Goal: Task Accomplishment & Management: Complete application form

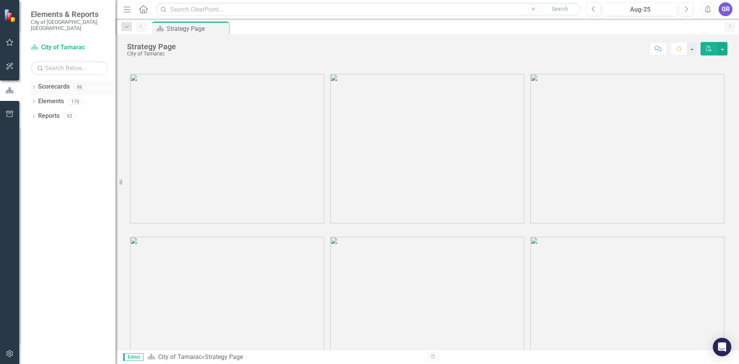
click at [34, 85] on icon "Dropdown" at bounding box center [33, 87] width 5 height 4
click at [37, 99] on icon "Dropdown" at bounding box center [38, 101] width 6 height 5
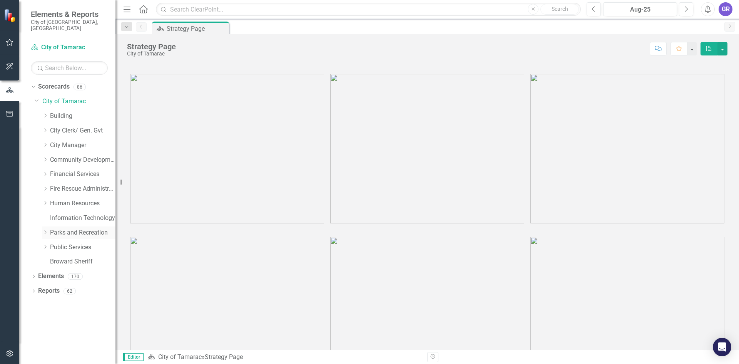
click at [56, 228] on link "Parks and Recreation" at bounding box center [82, 232] width 65 height 9
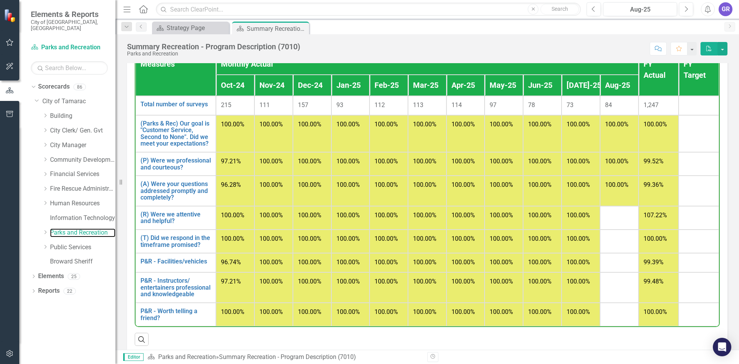
scroll to position [894, 0]
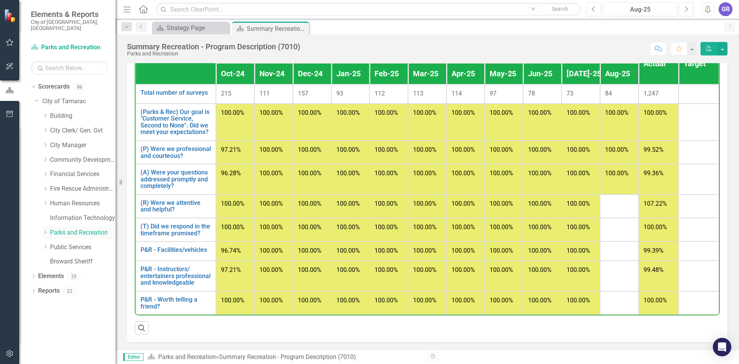
click at [48, 230] on icon "Dropdown" at bounding box center [45, 232] width 6 height 5
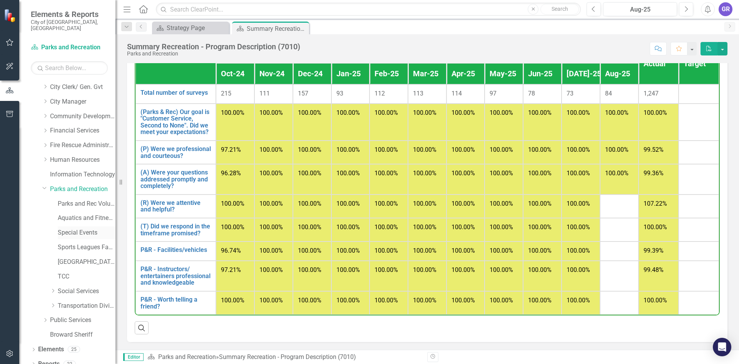
scroll to position [45, 0]
click at [67, 256] on link "[GEOGRAPHIC_DATA]" at bounding box center [87, 260] width 58 height 9
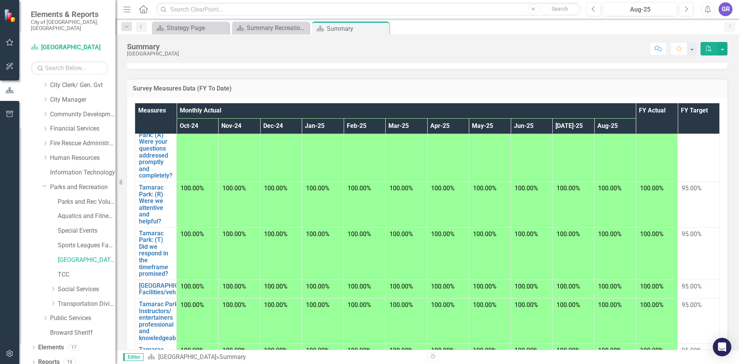
scroll to position [308, 0]
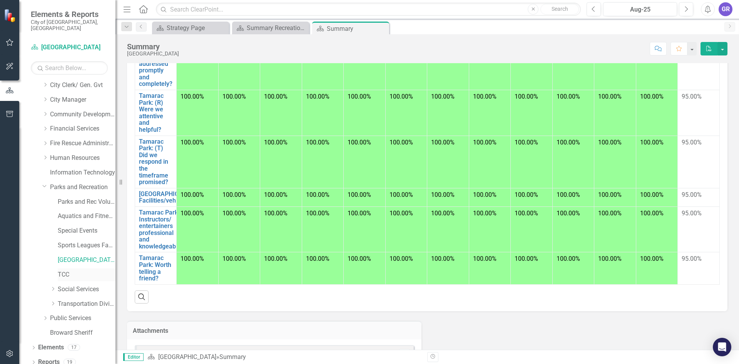
click at [63, 270] on link "TCC" at bounding box center [87, 274] width 58 height 9
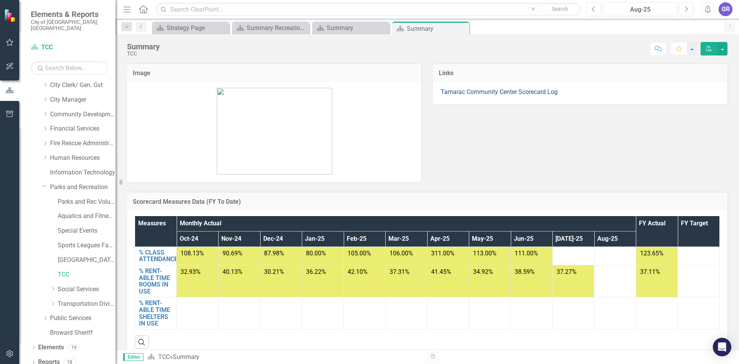
click at [526, 91] on link "Tamarac Community Center Scorecard Log" at bounding box center [499, 91] width 117 height 7
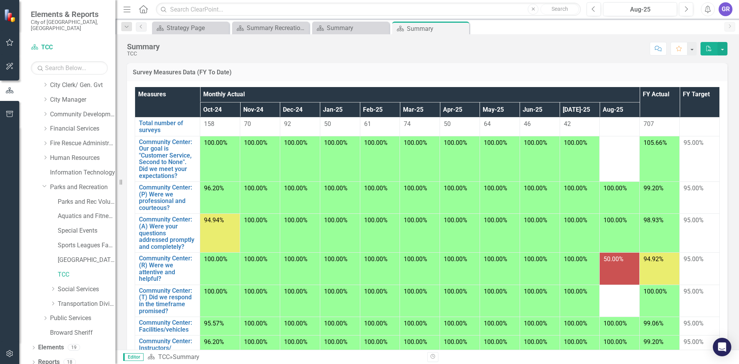
scroll to position [308, 0]
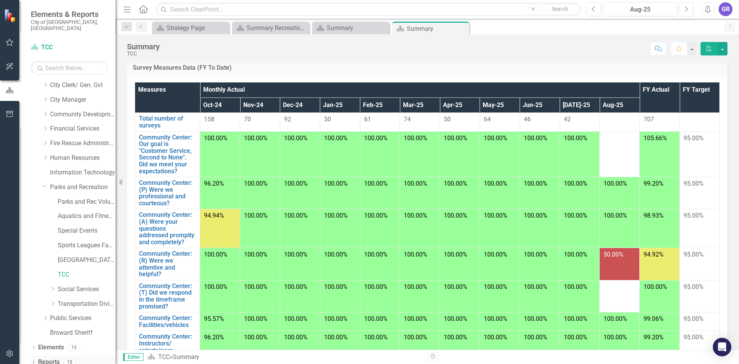
click at [35, 361] on icon "Dropdown" at bounding box center [33, 363] width 5 height 4
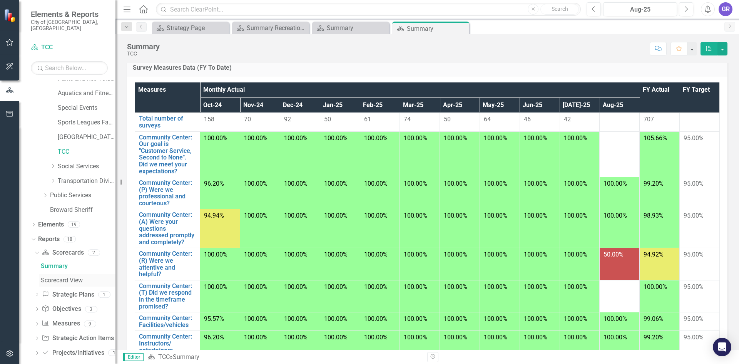
scroll to position [170, 0]
click at [34, 220] on icon at bounding box center [34, 221] width 2 height 3
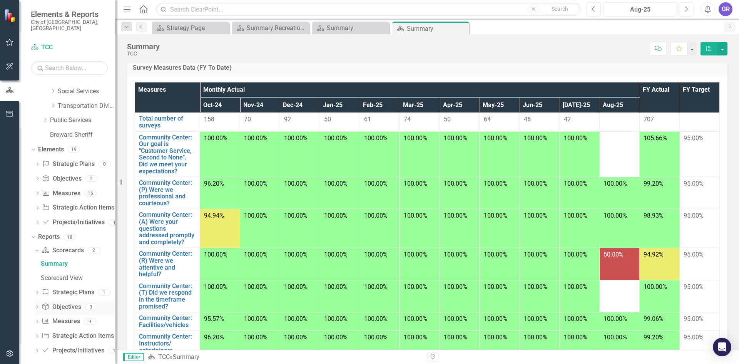
scroll to position [244, 0]
click at [37, 319] on icon "Dropdown" at bounding box center [36, 321] width 5 height 4
click at [70, 332] on div "Survey details - Data Entry View" at bounding box center [78, 335] width 75 height 7
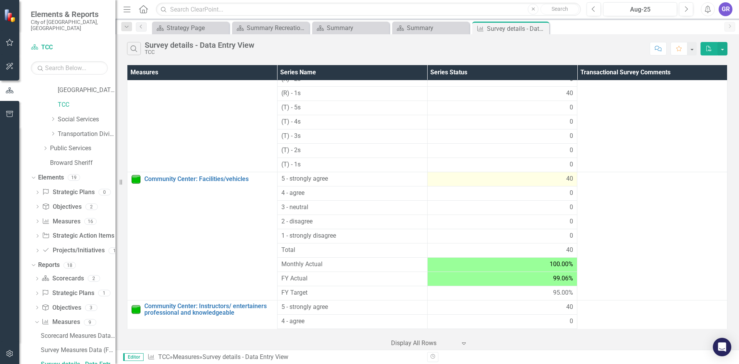
scroll to position [241, 0]
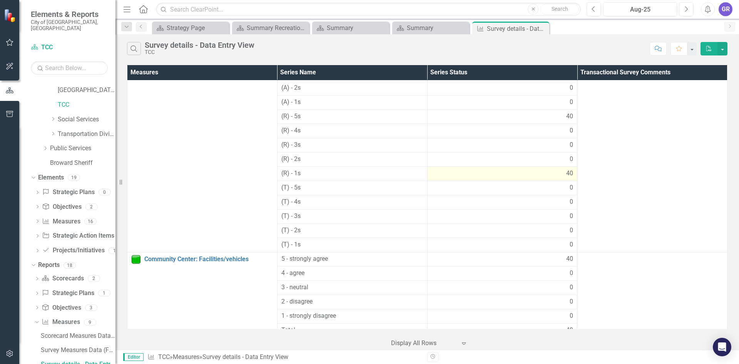
click at [543, 176] on div "40" at bounding box center [502, 173] width 142 height 9
click at [543, 170] on div "40" at bounding box center [502, 173] width 142 height 9
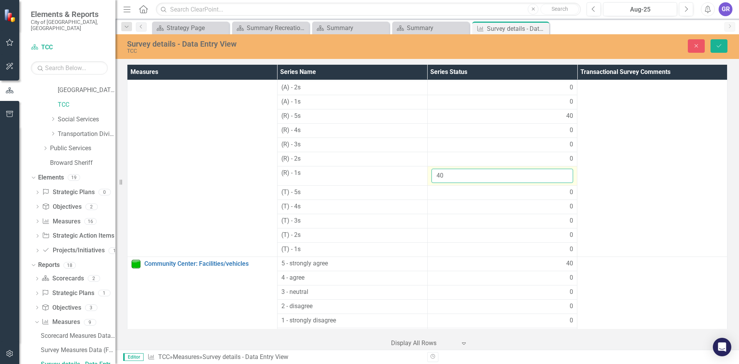
click at [541, 174] on input "40" at bounding box center [502, 176] width 142 height 14
type input "4"
type input "0"
click at [528, 195] on div "0" at bounding box center [502, 192] width 142 height 9
click at [531, 192] on div "0" at bounding box center [502, 192] width 142 height 9
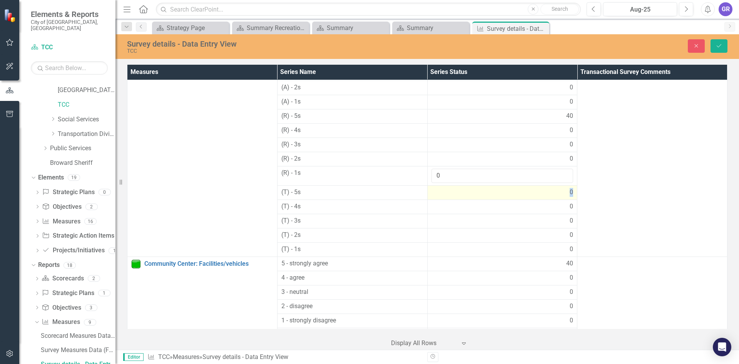
click at [531, 192] on div "0" at bounding box center [502, 192] width 142 height 9
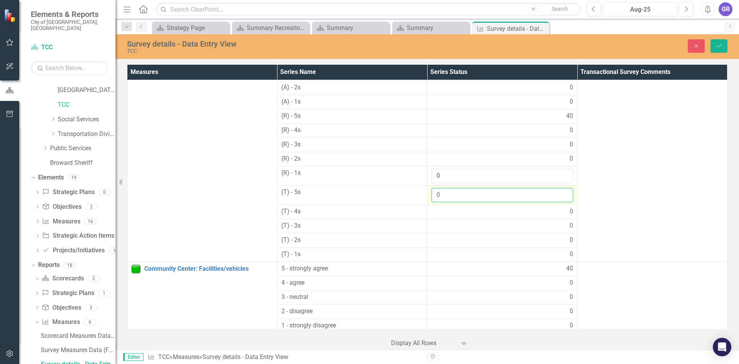
click at [527, 198] on input "0" at bounding box center [502, 195] width 142 height 14
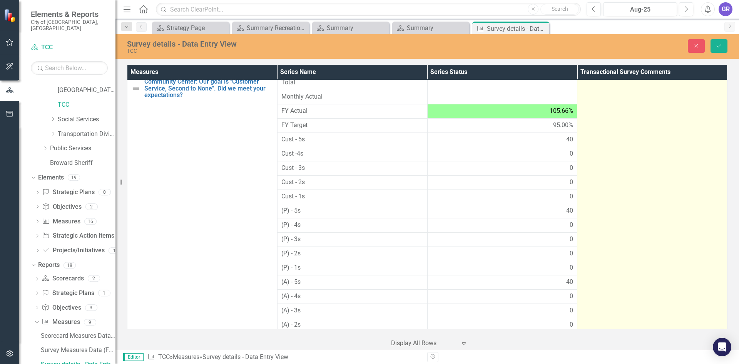
scroll to position [0, 0]
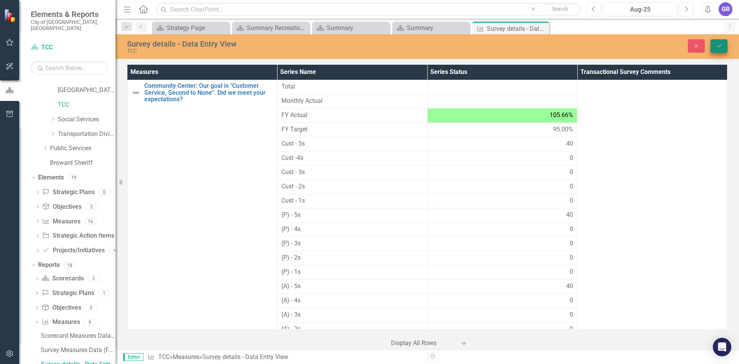
type input "40"
click at [722, 47] on button "Save" at bounding box center [718, 45] width 17 height 13
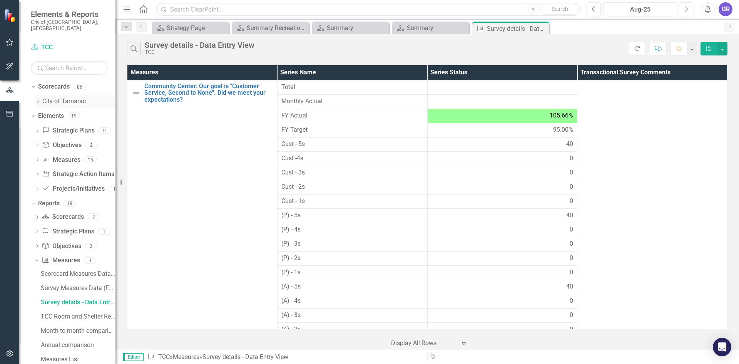
click at [40, 99] on icon "Dropdown" at bounding box center [38, 101] width 6 height 5
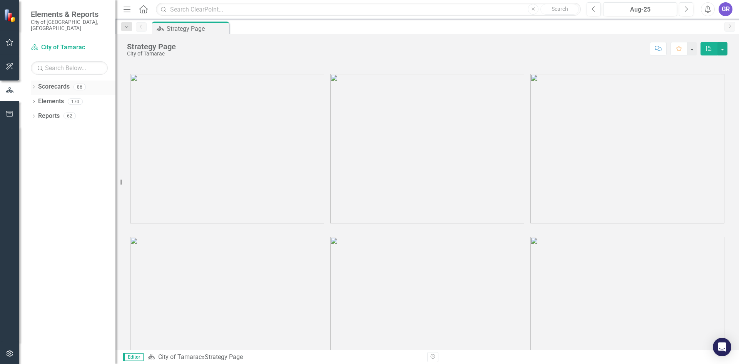
click at [33, 85] on icon "Dropdown" at bounding box center [33, 87] width 5 height 4
click at [35, 115] on icon "Dropdown" at bounding box center [33, 117] width 5 height 4
click at [39, 99] on icon "Dropdown" at bounding box center [38, 101] width 6 height 5
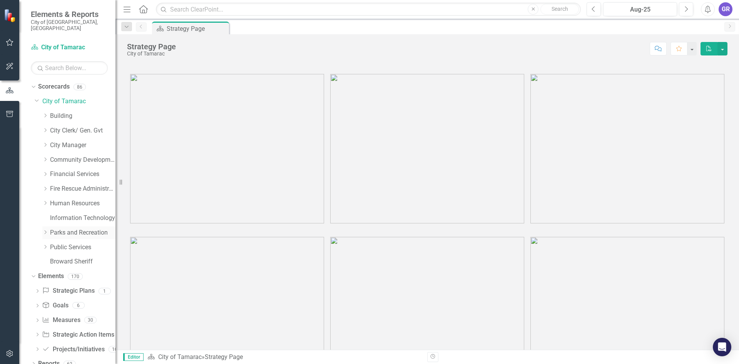
click at [58, 228] on link "Parks and Recreation" at bounding box center [82, 232] width 65 height 9
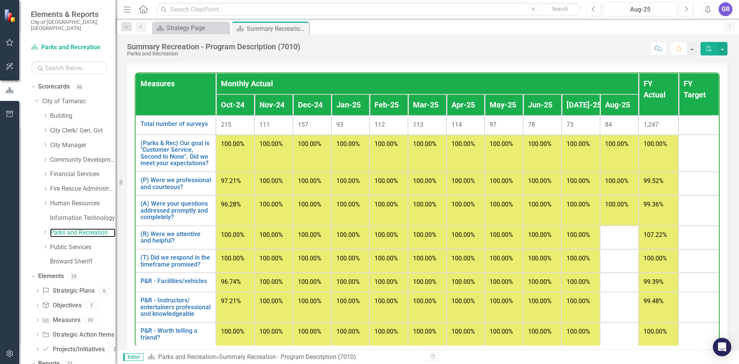
scroll to position [887, 0]
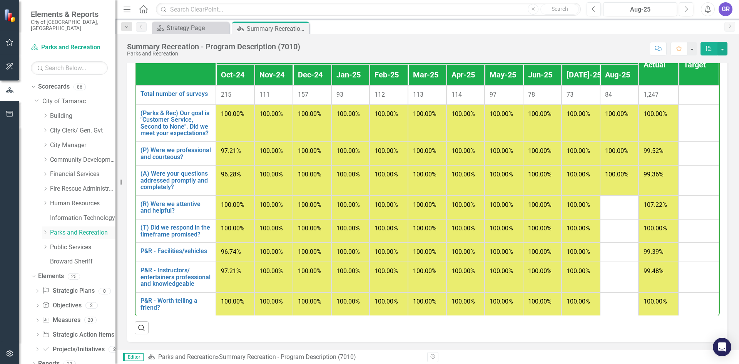
click at [45, 230] on icon "Dropdown" at bounding box center [45, 232] width 6 height 5
click at [66, 316] on link "TCC" at bounding box center [87, 320] width 58 height 9
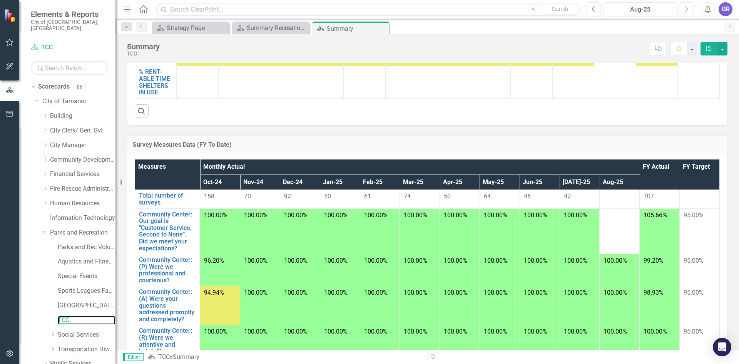
scroll to position [40, 0]
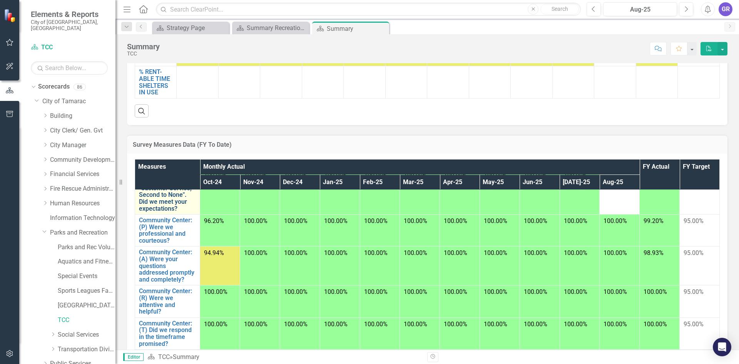
click at [176, 200] on link "Community Center: Our goal is "Customer Service, Second to None". Did we meet y…" at bounding box center [167, 191] width 57 height 41
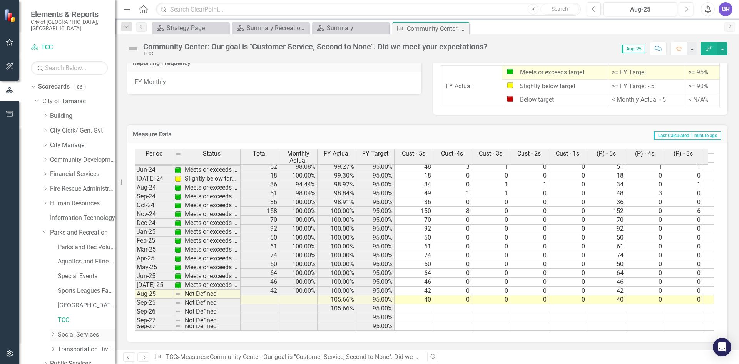
click at [78, 330] on link "Social Services" at bounding box center [87, 334] width 58 height 9
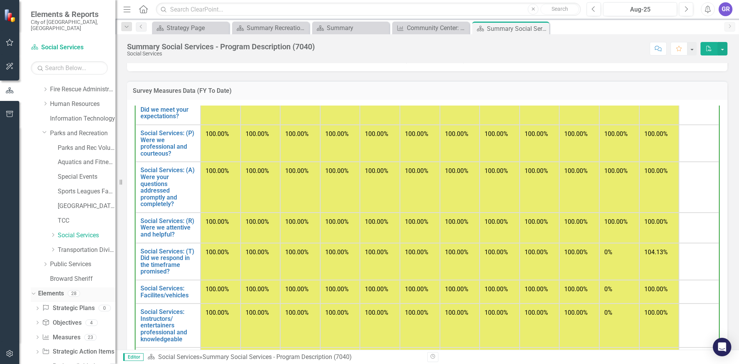
scroll to position [119, 0]
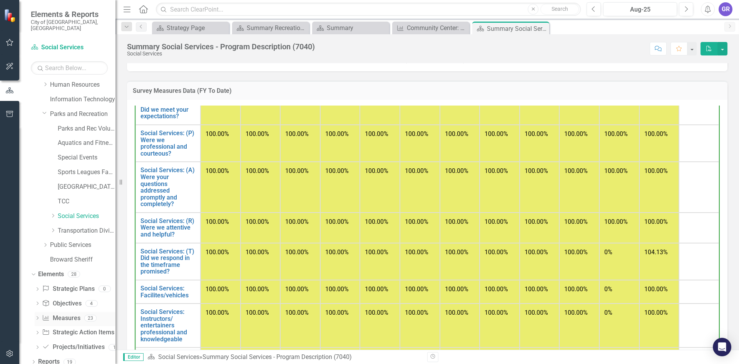
click at [37, 316] on icon "Dropdown" at bounding box center [37, 318] width 5 height 4
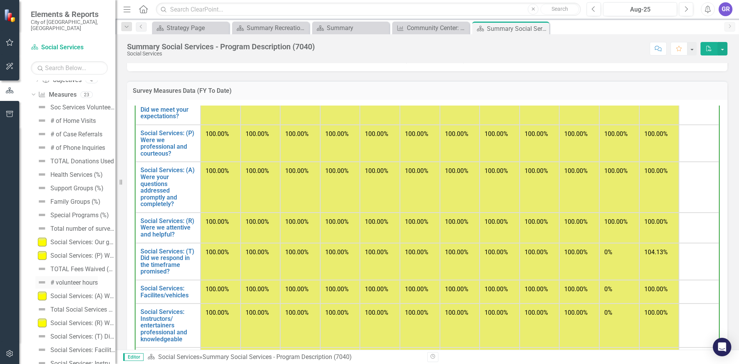
scroll to position [349, 0]
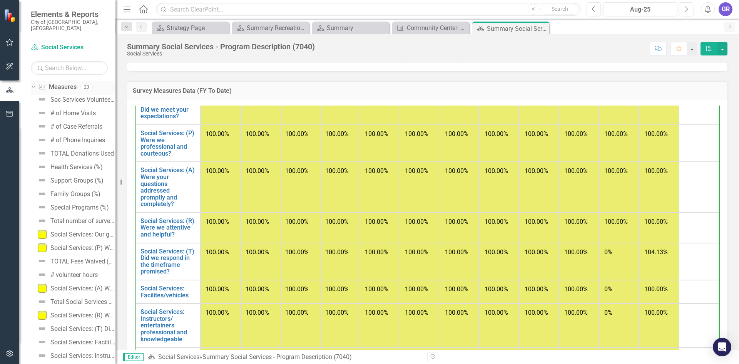
click at [35, 84] on icon "Dropdown" at bounding box center [32, 86] width 4 height 5
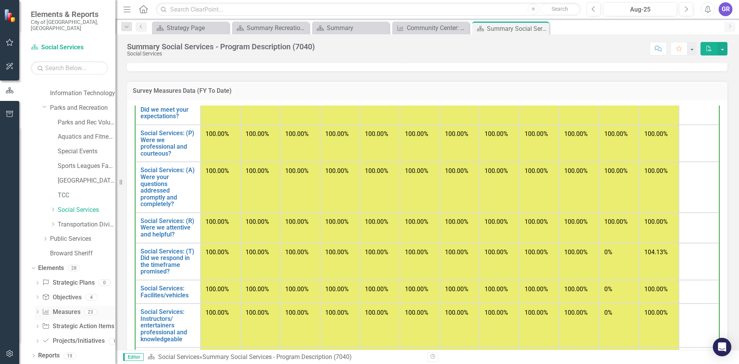
scroll to position [119, 0]
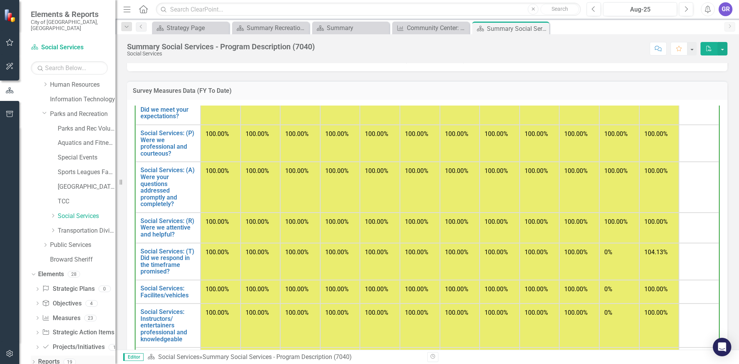
click at [32, 360] on icon "Dropdown" at bounding box center [33, 362] width 5 height 4
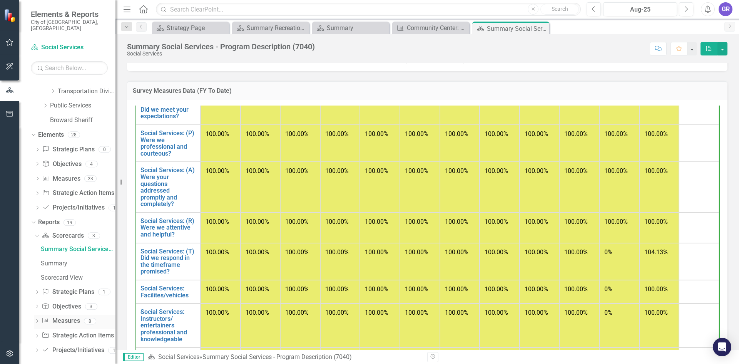
click at [37, 319] on icon "Dropdown" at bounding box center [36, 321] width 5 height 4
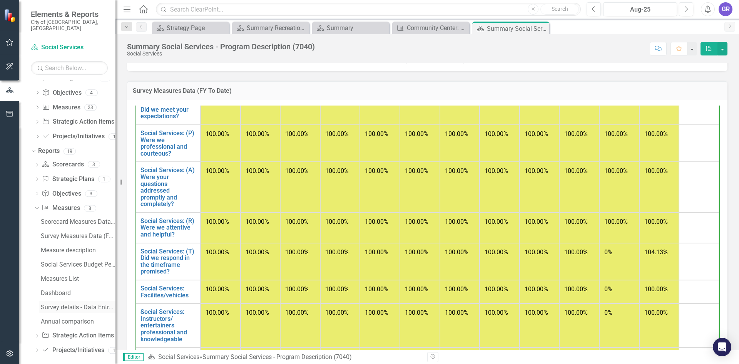
click at [81, 304] on div "Survey details - Data Entry View" at bounding box center [78, 307] width 75 height 7
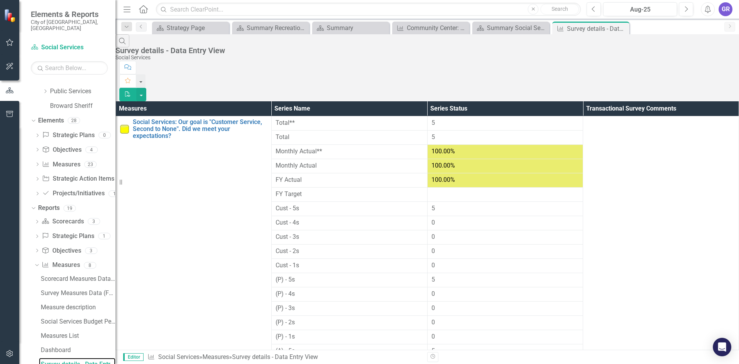
scroll to position [231, 0]
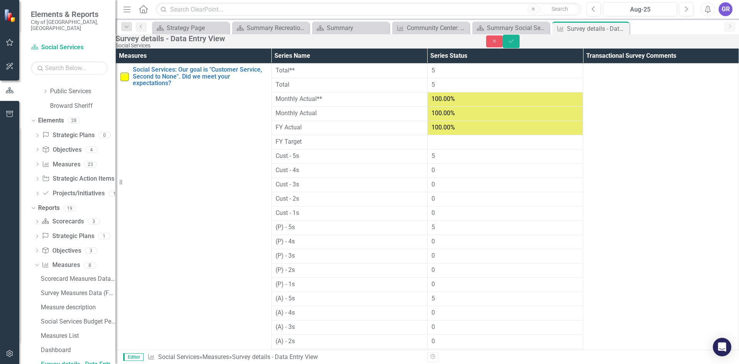
type input "0"
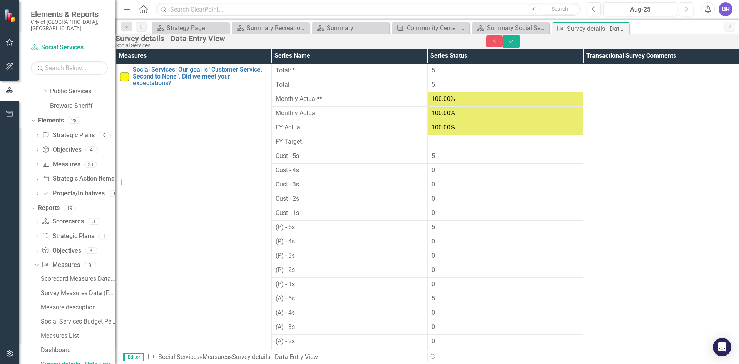
type input "0"
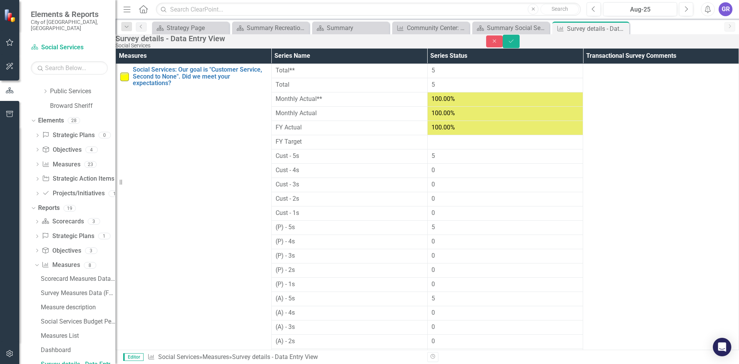
type input "5"
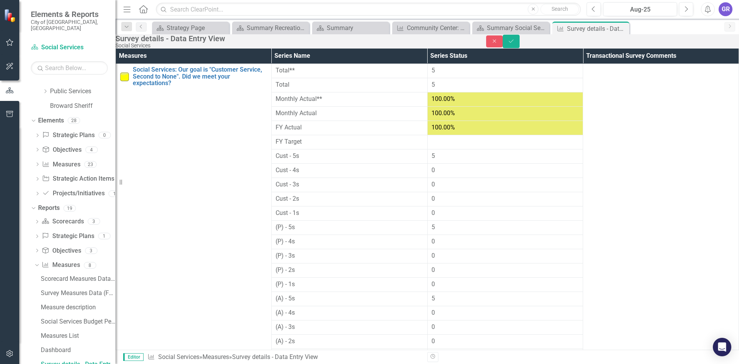
type input "0"
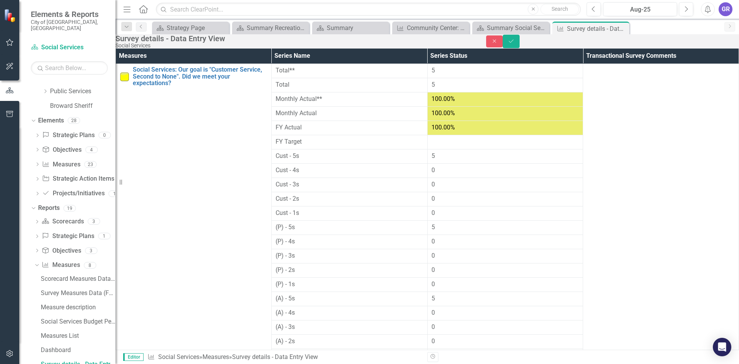
type input "0"
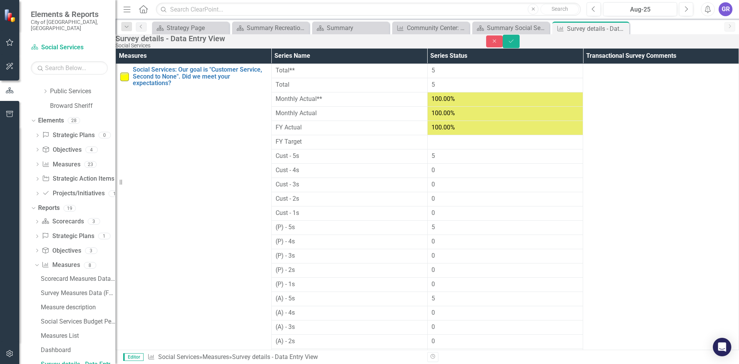
type input "0"
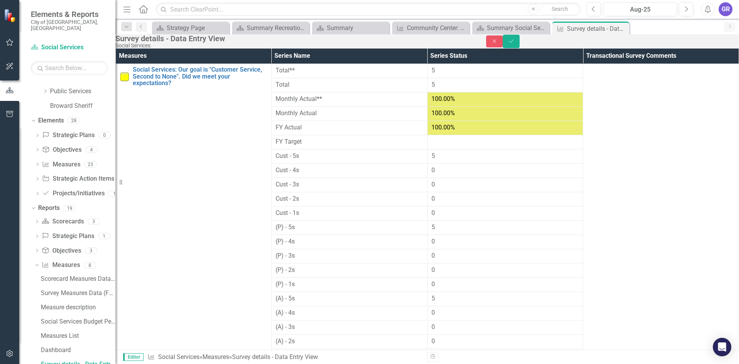
type input "0"
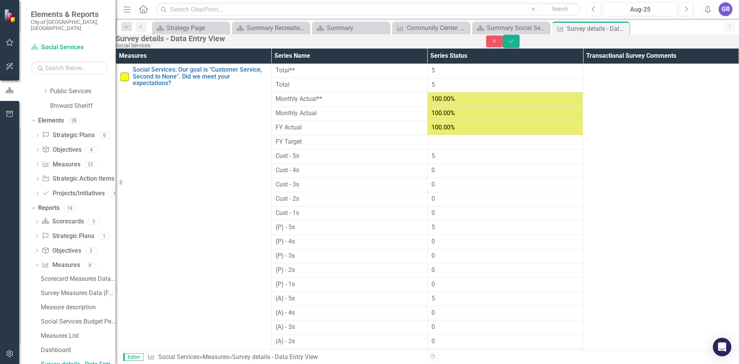
type input "0"
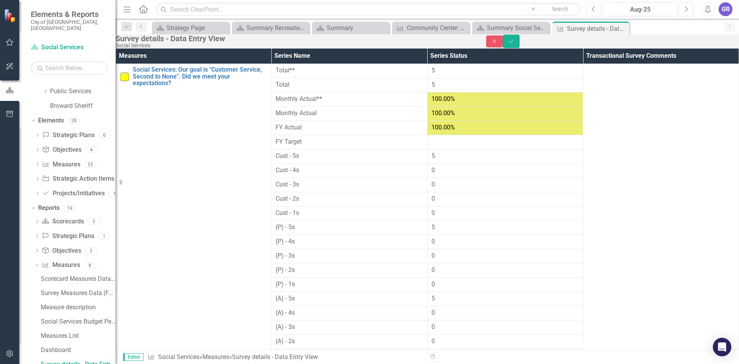
type input "0"
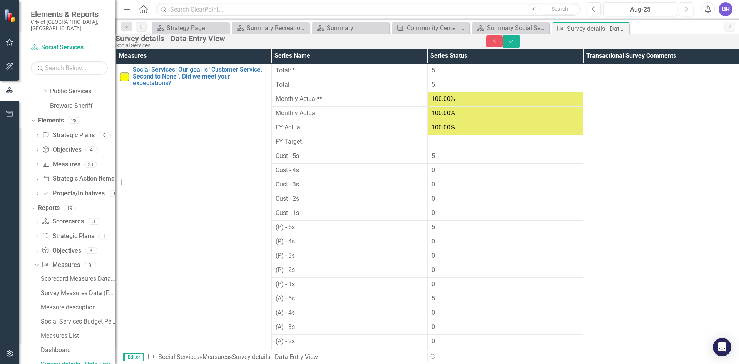
type input "0"
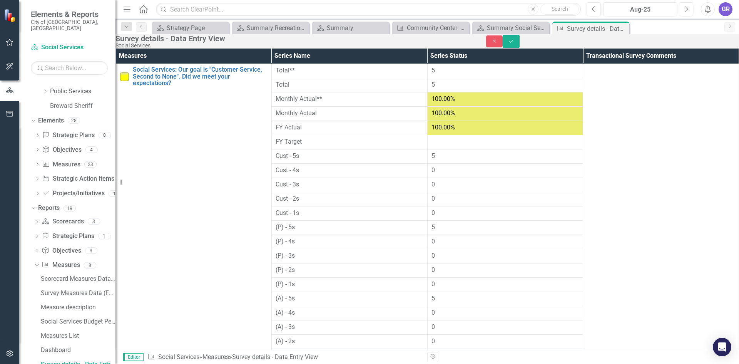
type input "5"
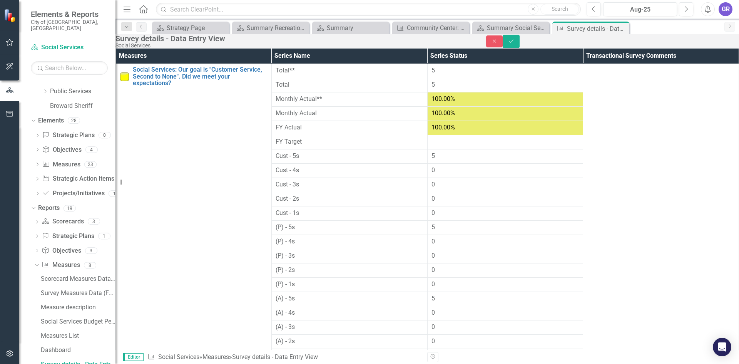
type input "0"
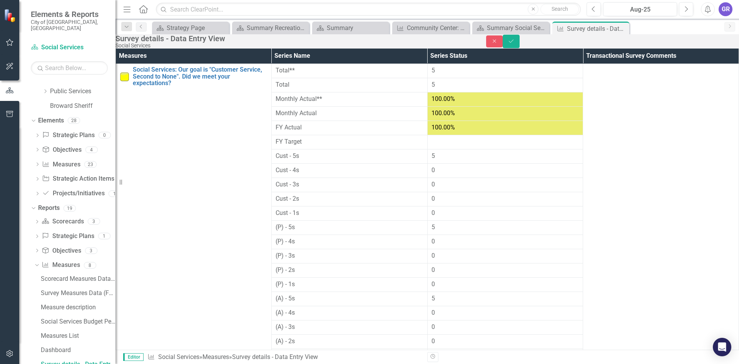
type input "0"
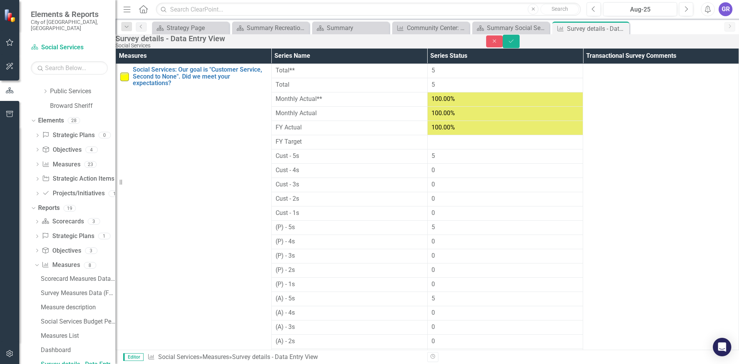
type input "0"
click at [514, 44] on icon "Save" at bounding box center [511, 40] width 7 height 5
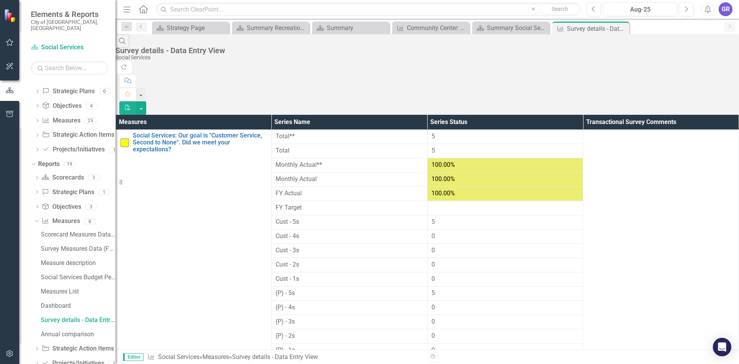
scroll to position [539, 0]
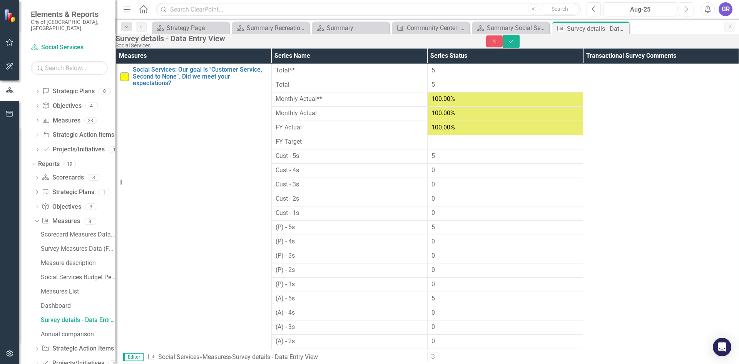
type input "5"
click at [514, 44] on icon "Save" at bounding box center [511, 40] width 7 height 5
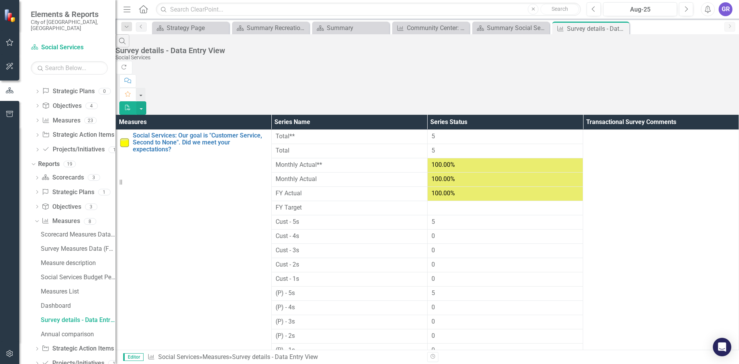
scroll to position [47, 0]
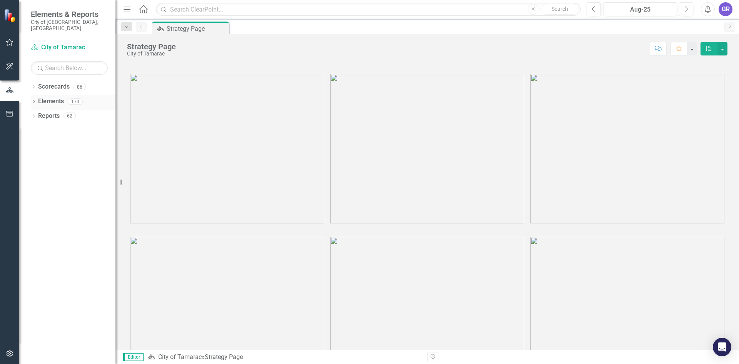
click at [34, 100] on icon "Dropdown" at bounding box center [33, 102] width 5 height 4
click at [33, 85] on icon "Dropdown" at bounding box center [33, 87] width 5 height 4
click at [37, 99] on icon "Dropdown" at bounding box center [38, 101] width 6 height 5
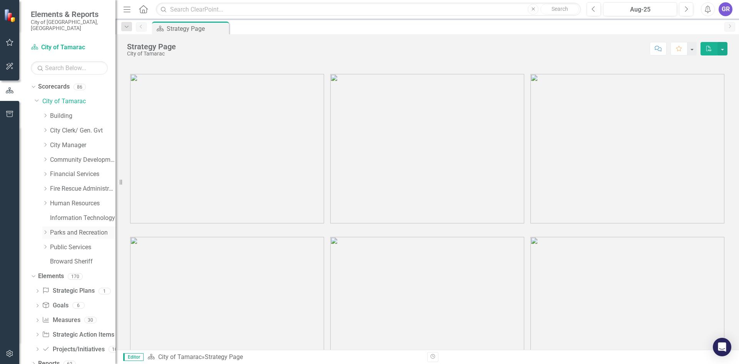
click at [47, 230] on icon "Dropdown" at bounding box center [45, 232] width 6 height 5
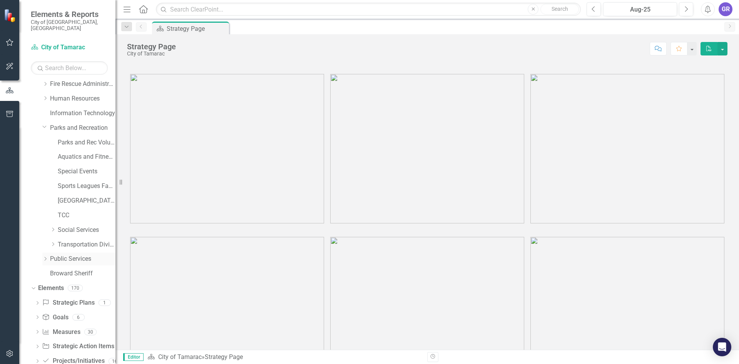
scroll to position [119, 0]
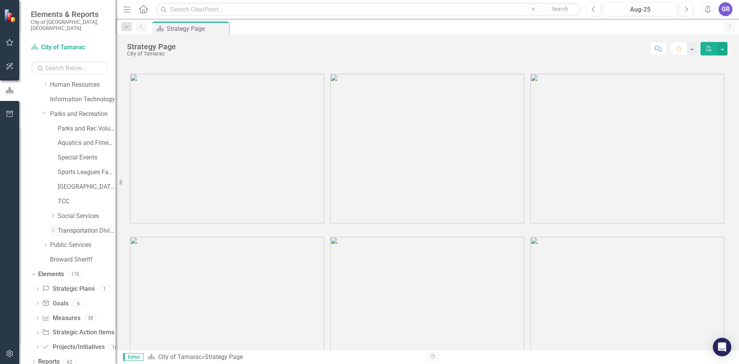
click at [58, 226] on link "Transportation Division" at bounding box center [87, 230] width 58 height 9
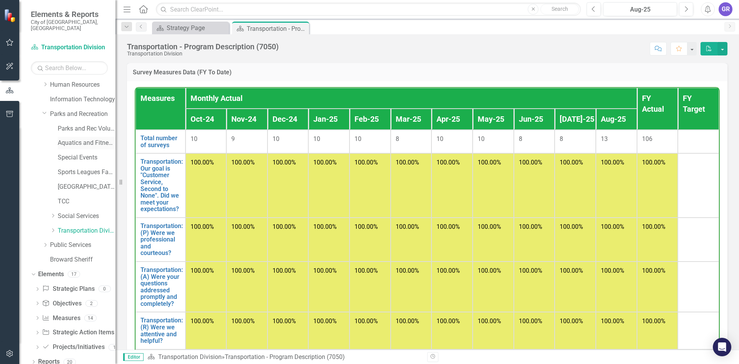
click at [87, 139] on link "Aquatics and Fitness Center" at bounding box center [87, 143] width 58 height 9
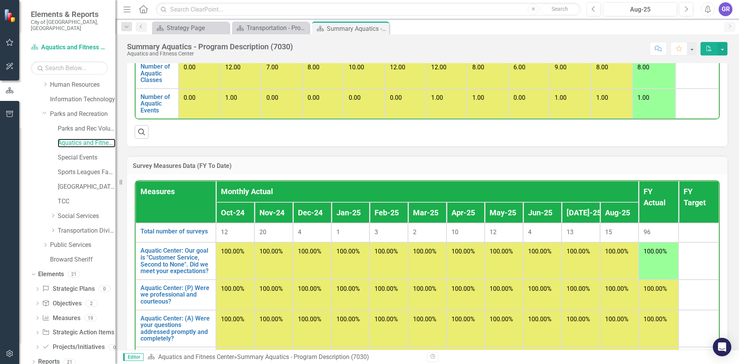
scroll to position [500, 0]
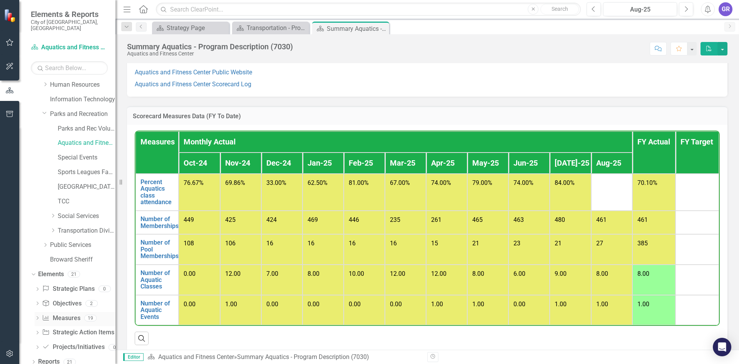
click at [37, 316] on icon at bounding box center [38, 317] width 2 height 3
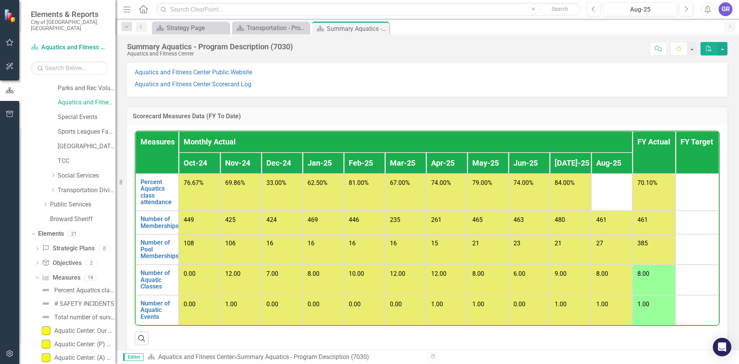
scroll to position [234, 0]
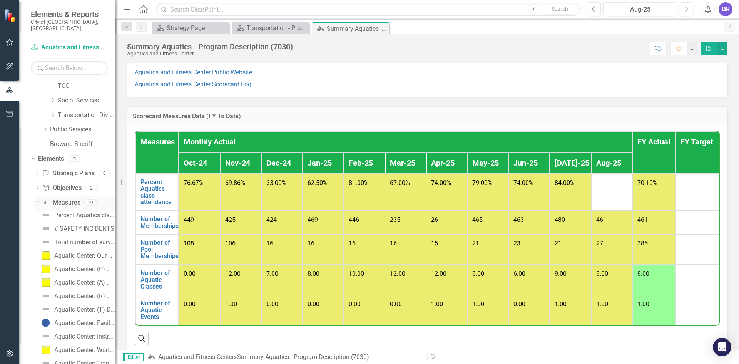
click at [39, 199] on div "Dropdown" at bounding box center [36, 201] width 7 height 5
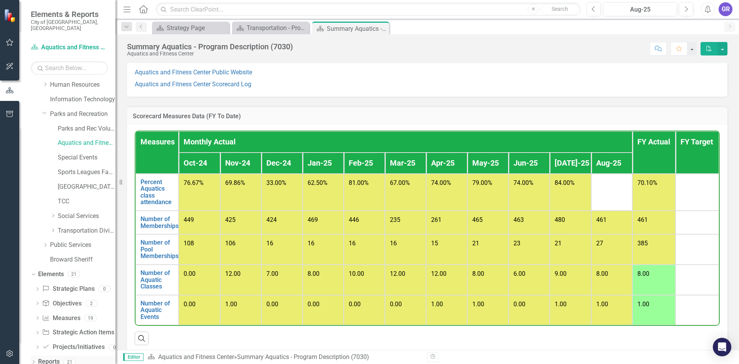
click at [33, 360] on icon at bounding box center [34, 361] width 2 height 3
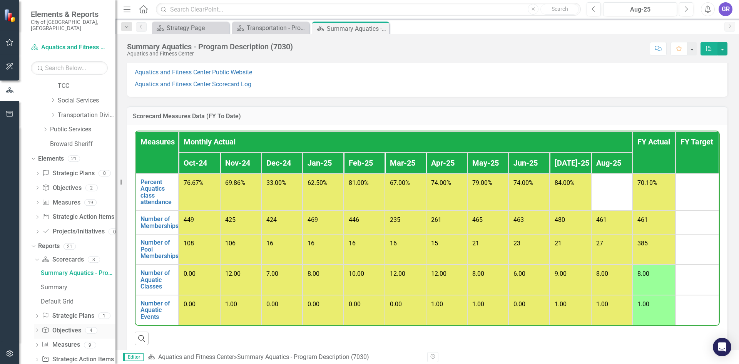
scroll to position [258, 0]
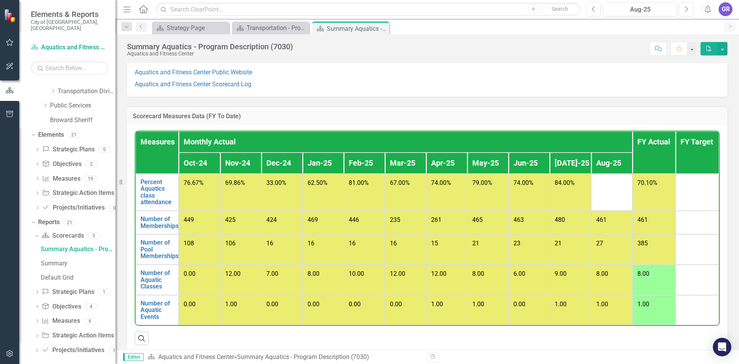
click at [37, 319] on icon "Dropdown" at bounding box center [36, 321] width 5 height 4
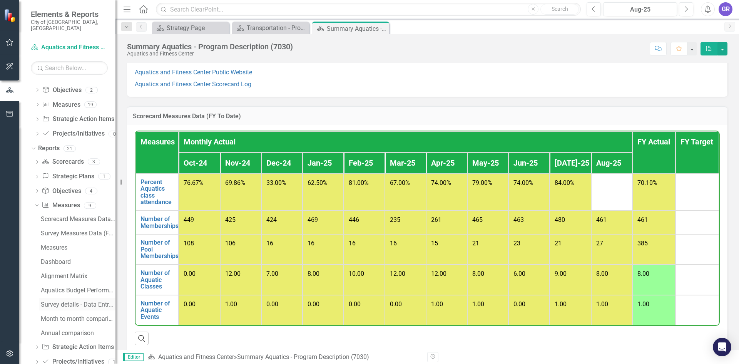
scroll to position [335, 0]
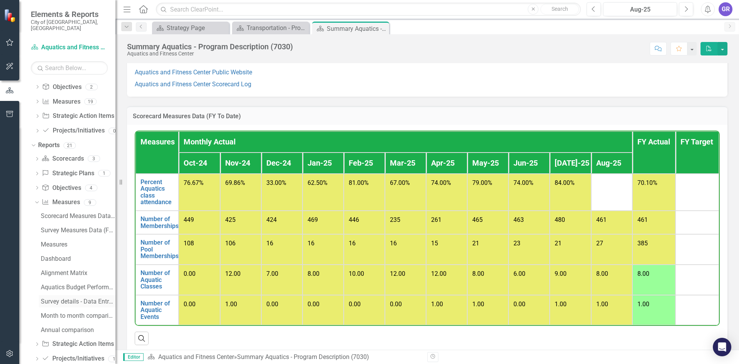
click at [84, 298] on div "Survey details - Data Entry View" at bounding box center [78, 301] width 75 height 7
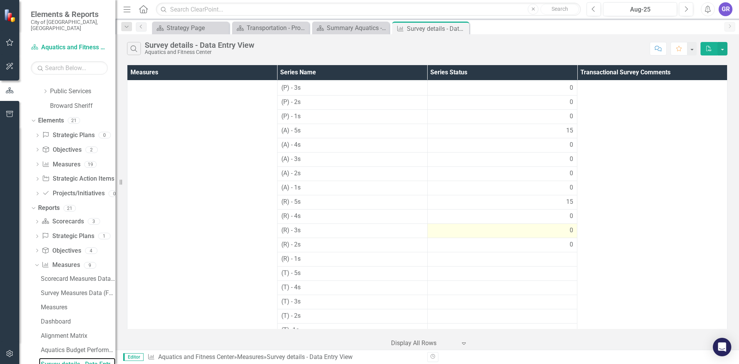
scroll to position [231, 0]
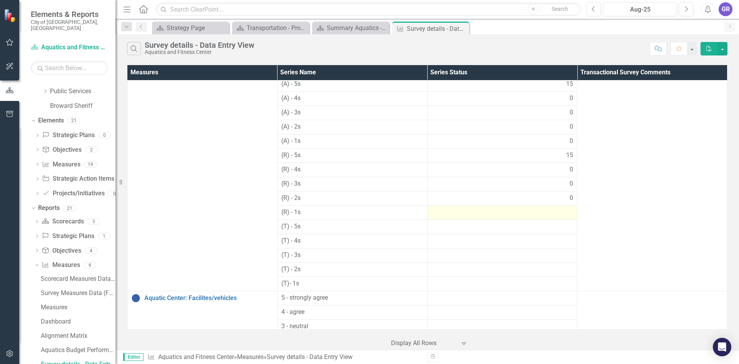
click at [534, 210] on div at bounding box center [502, 212] width 142 height 9
click at [534, 212] on div at bounding box center [502, 212] width 142 height 9
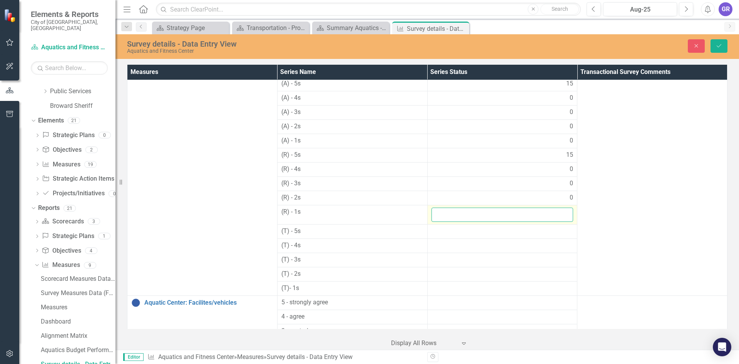
click at [534, 213] on input "number" at bounding box center [502, 214] width 142 height 14
type input "0"
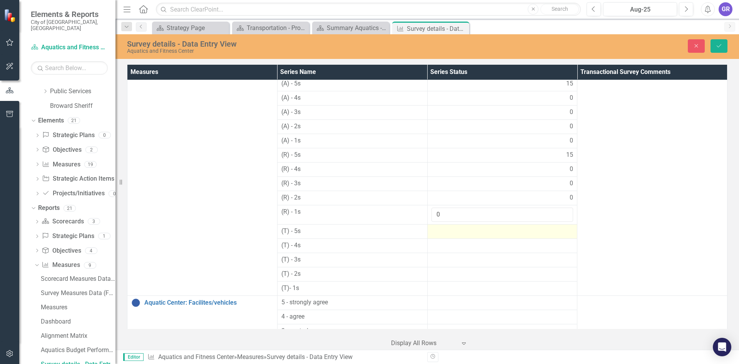
click at [510, 233] on div at bounding box center [502, 231] width 142 height 9
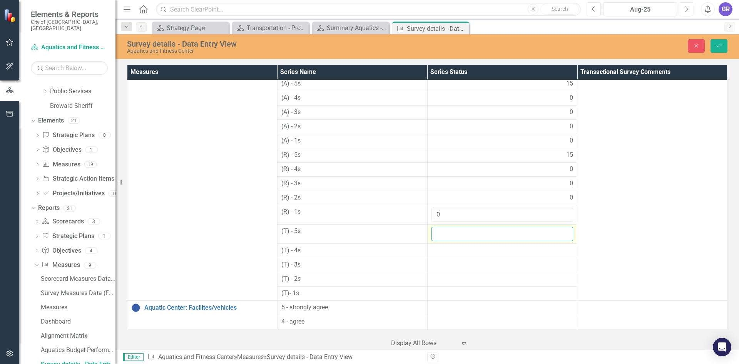
click at [510, 233] on input "number" at bounding box center [502, 234] width 142 height 14
type input "15"
click at [491, 252] on div at bounding box center [502, 250] width 142 height 9
click at [491, 252] on input "number" at bounding box center [502, 253] width 142 height 14
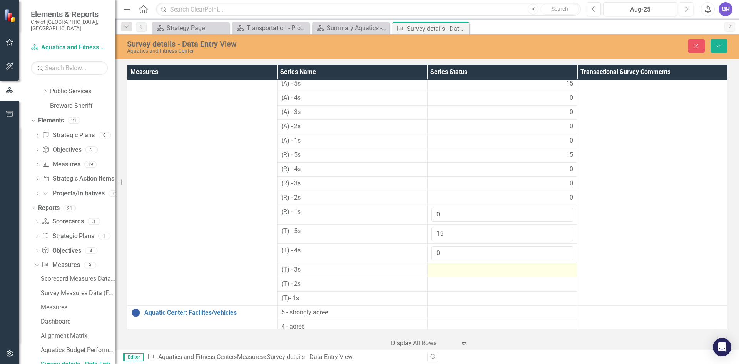
type input "0"
click at [465, 272] on div at bounding box center [502, 269] width 142 height 9
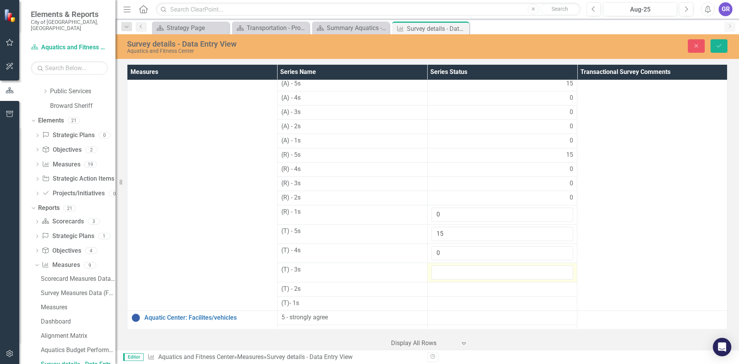
click at [465, 271] on input "number" at bounding box center [502, 272] width 142 height 14
type input "0"
click at [453, 289] on div at bounding box center [502, 288] width 142 height 9
click at [453, 288] on div at bounding box center [502, 288] width 142 height 9
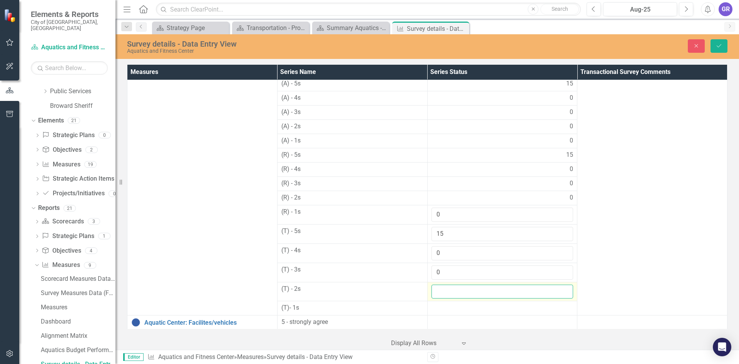
click at [451, 293] on input "number" at bounding box center [502, 291] width 142 height 14
type input "0"
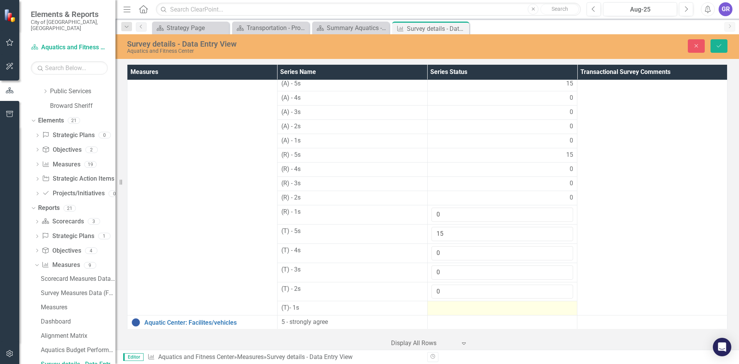
click at [444, 307] on div at bounding box center [502, 307] width 142 height 9
click at [444, 306] on div at bounding box center [502, 307] width 142 height 9
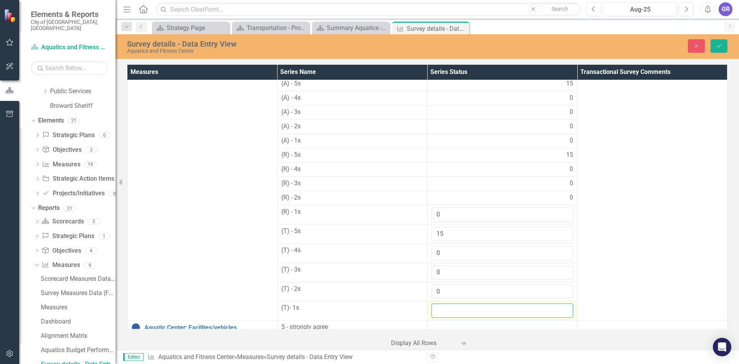
click at [444, 306] on input "number" at bounding box center [502, 310] width 142 height 14
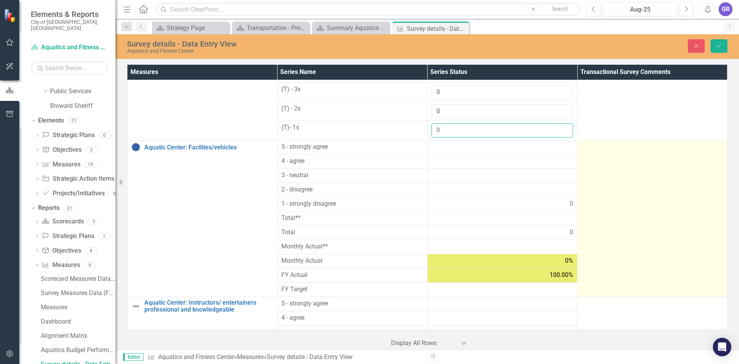
scroll to position [409, 0]
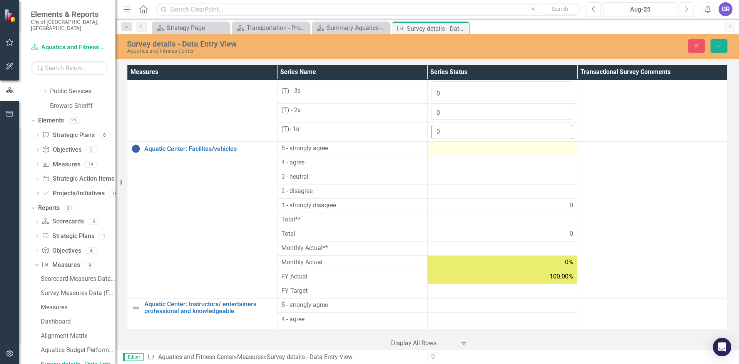
type input "0"
click at [451, 152] on td at bounding box center [502, 149] width 150 height 14
click at [451, 151] on div at bounding box center [502, 148] width 142 height 9
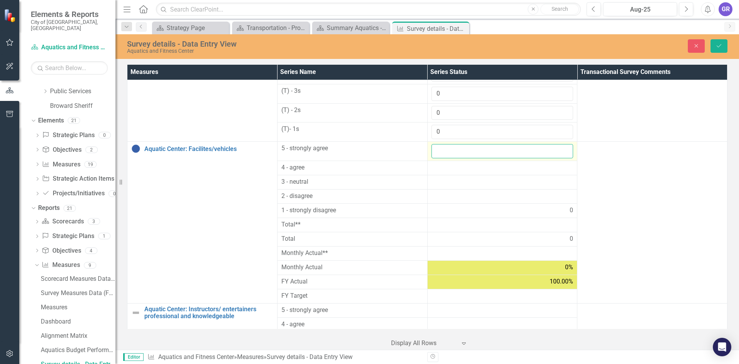
click at [451, 151] on input "number" at bounding box center [502, 151] width 142 height 14
type input "15"
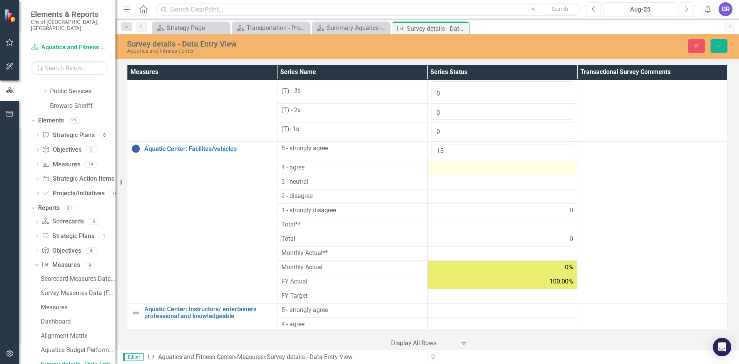
click at [449, 168] on div at bounding box center [502, 167] width 142 height 9
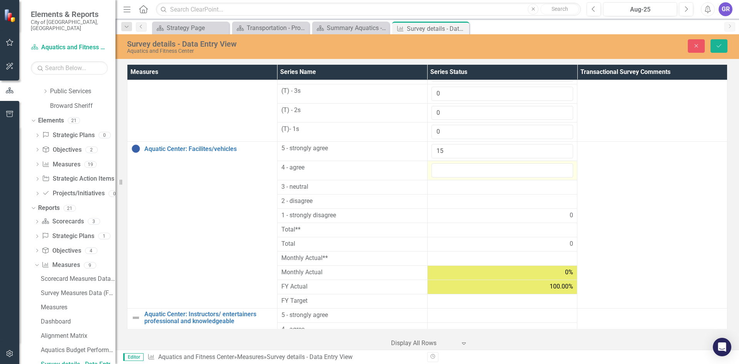
click at [449, 168] on input "number" at bounding box center [502, 170] width 142 height 14
type input "0"
click at [446, 183] on div at bounding box center [502, 186] width 142 height 9
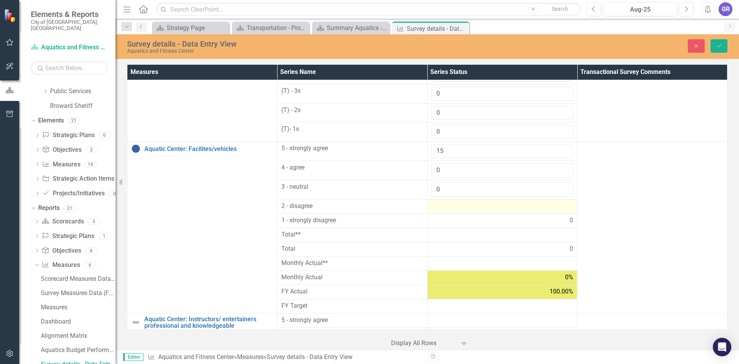
type input "0"
click at [448, 207] on div at bounding box center [502, 206] width 142 height 9
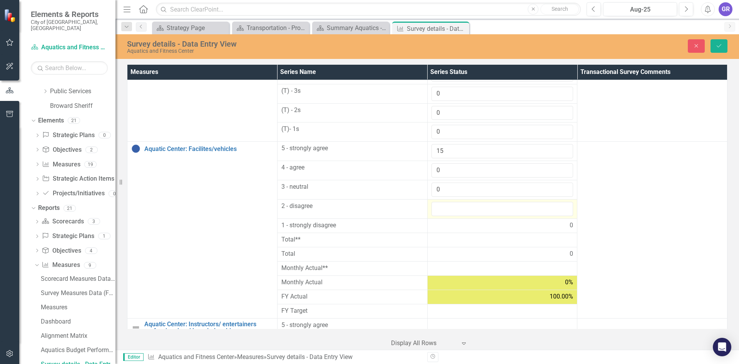
click at [448, 207] on input "number" at bounding box center [502, 209] width 142 height 14
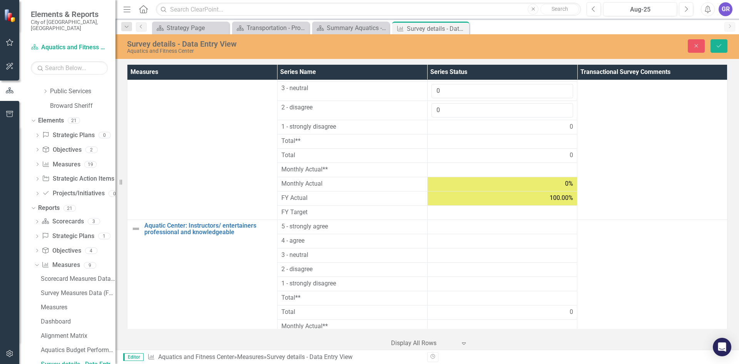
scroll to position [525, 0]
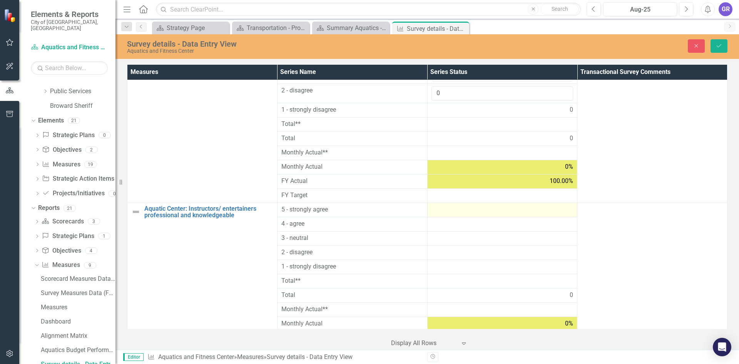
type input "0"
click at [498, 212] on div at bounding box center [502, 209] width 142 height 9
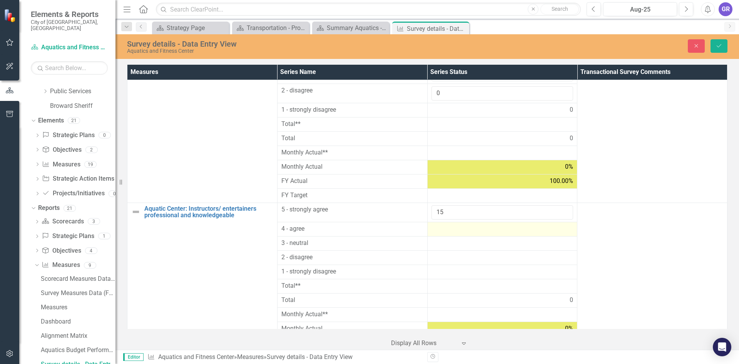
type input "15"
click at [459, 230] on div at bounding box center [502, 228] width 142 height 9
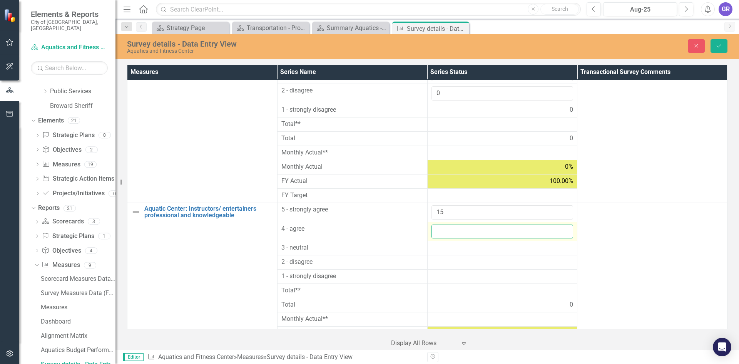
click at [459, 230] on input "number" at bounding box center [502, 231] width 142 height 14
type input "0"
click at [451, 248] on div at bounding box center [502, 247] width 142 height 9
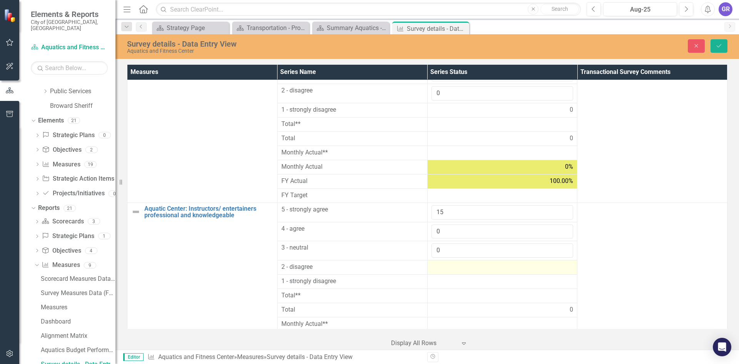
type input "0"
click at [446, 268] on div at bounding box center [502, 266] width 142 height 9
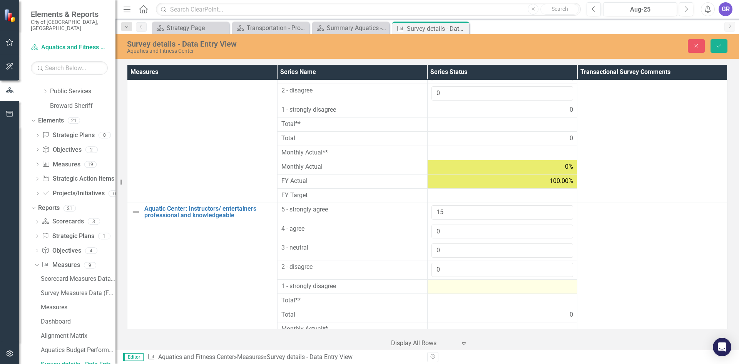
type input "0"
click at [447, 287] on div at bounding box center [502, 286] width 142 height 9
click at [457, 288] on input "number" at bounding box center [502, 289] width 142 height 14
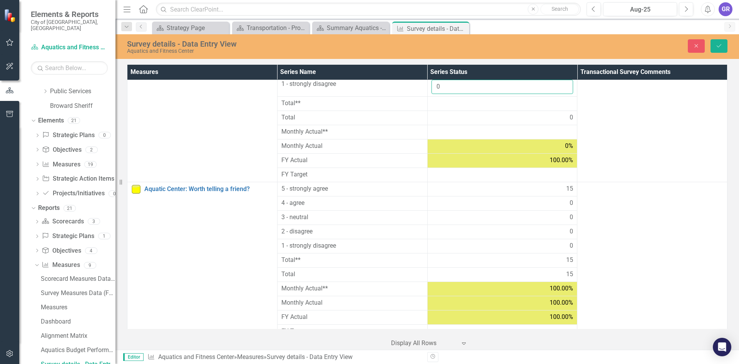
scroll to position [737, 0]
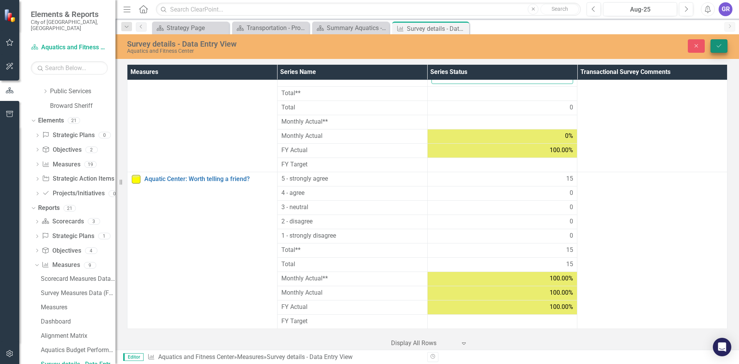
type input "0"
click at [720, 46] on icon "Save" at bounding box center [718, 45] width 7 height 5
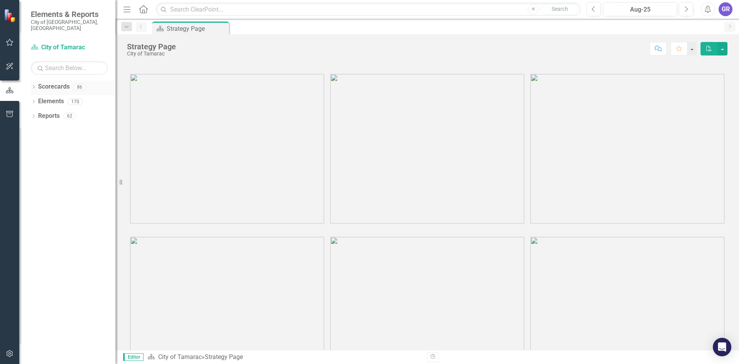
click at [35, 85] on icon "Dropdown" at bounding box center [33, 87] width 5 height 4
click at [35, 99] on icon "Dropdown" at bounding box center [38, 101] width 6 height 5
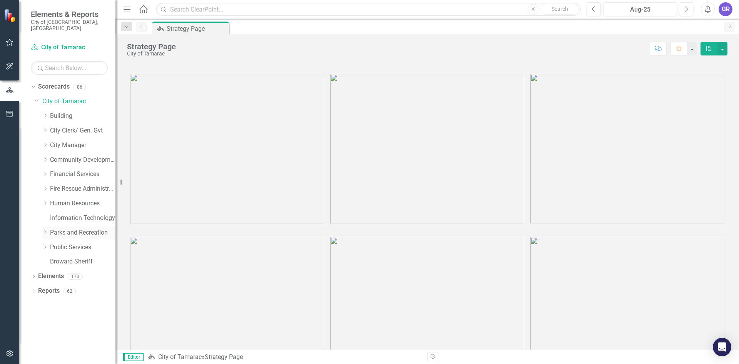
click at [45, 230] on icon "Dropdown" at bounding box center [45, 232] width 6 height 5
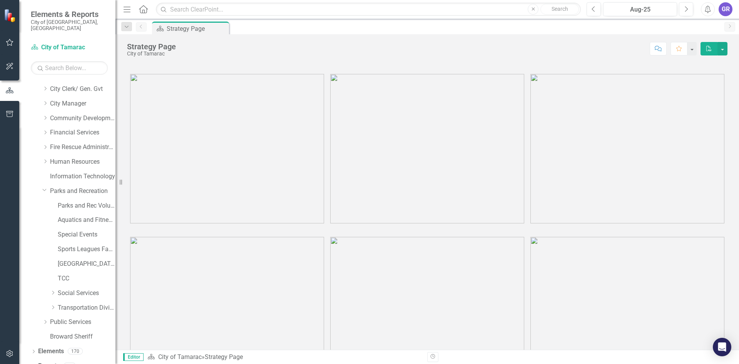
scroll to position [45, 0]
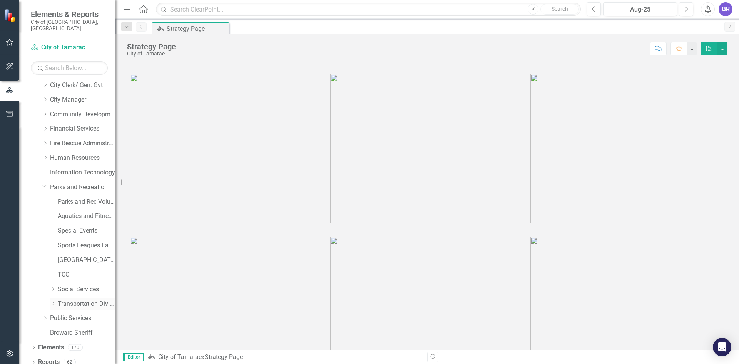
click at [71, 299] on link "Transportation Division" at bounding box center [87, 303] width 58 height 9
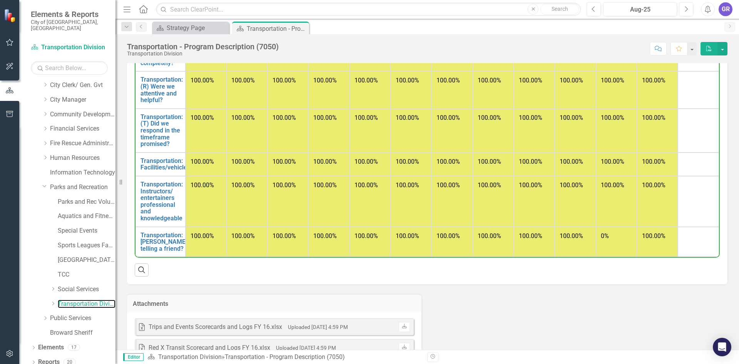
scroll to position [847, 0]
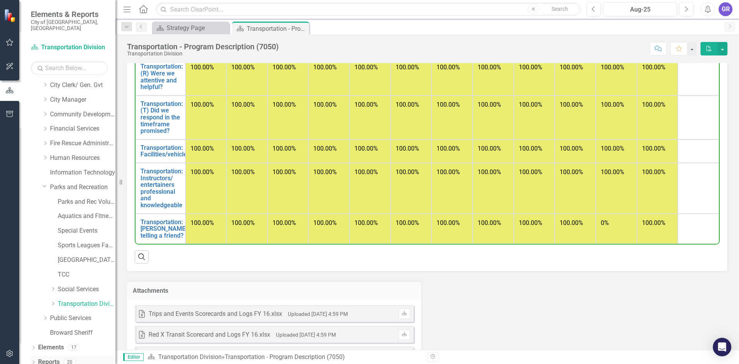
click at [34, 361] on icon "Dropdown" at bounding box center [33, 363] width 5 height 4
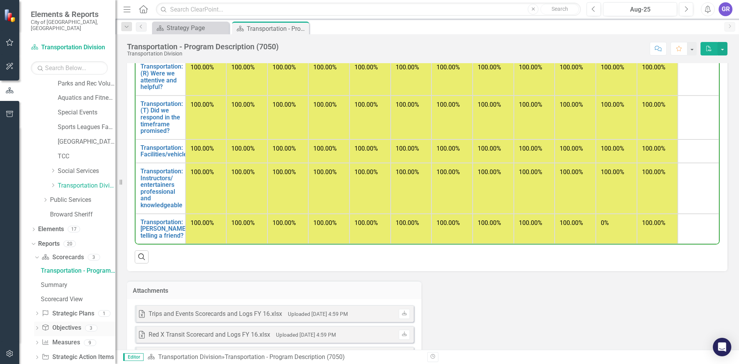
scroll to position [185, 0]
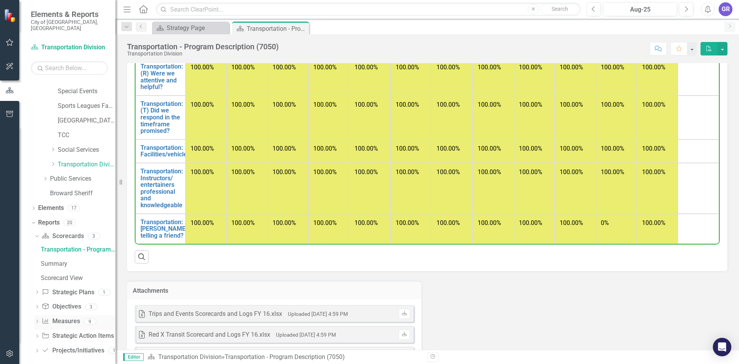
click at [37, 320] on icon "Dropdown" at bounding box center [36, 322] width 5 height 4
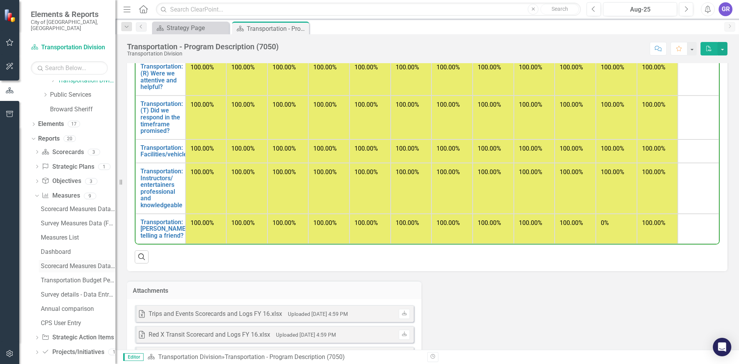
scroll to position [270, 0]
click at [81, 289] on div "Survey details - Data Entry View" at bounding box center [78, 292] width 75 height 7
